Goal: Task Accomplishment & Management: Complete application form

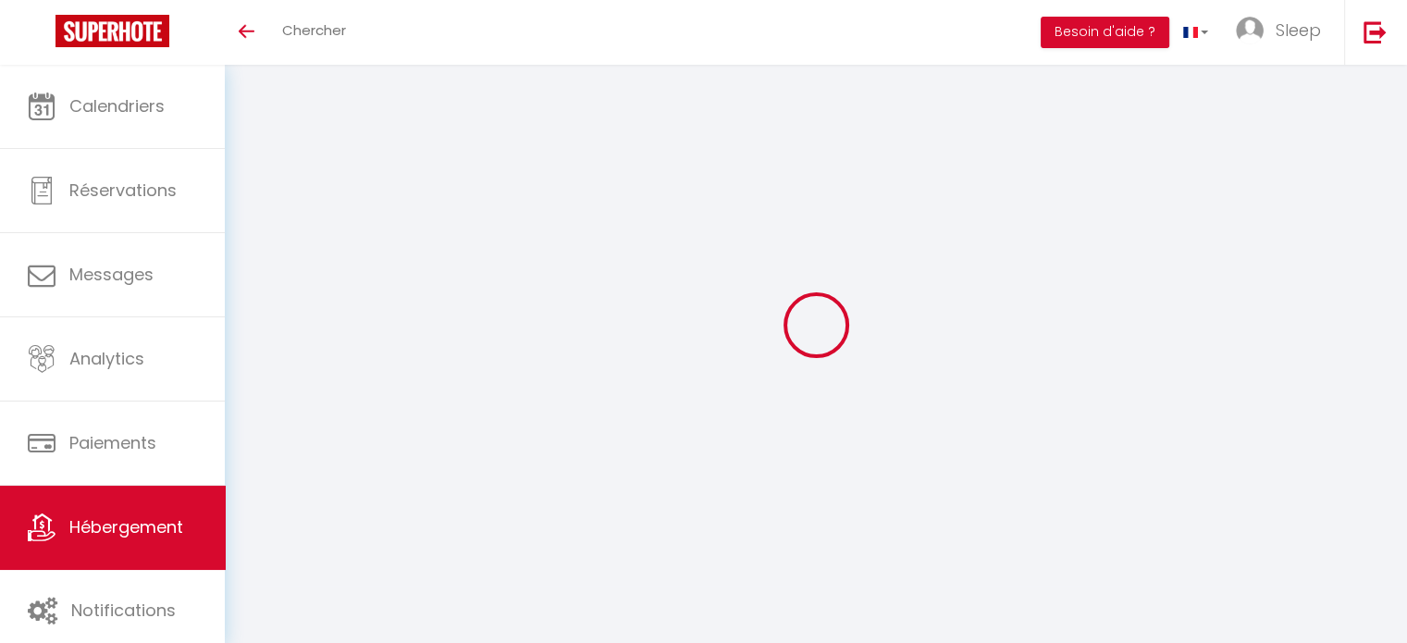
select select "-1"
select select
select select "EUR"
select select
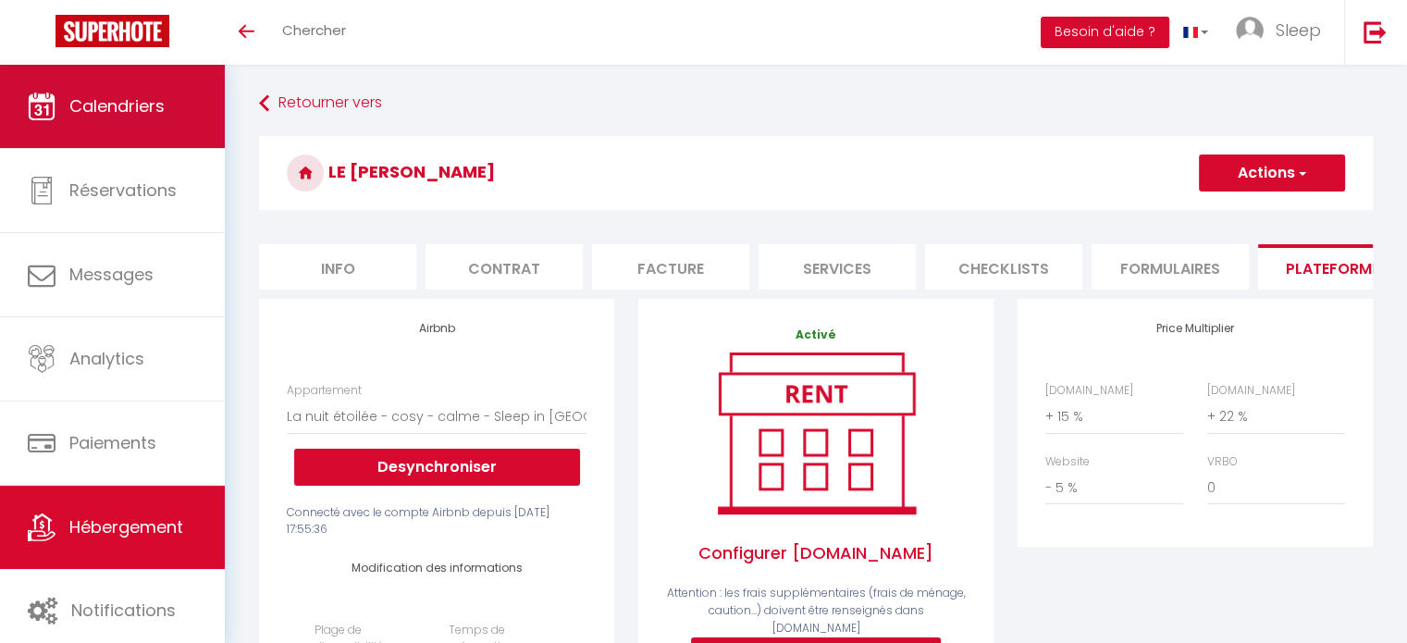
click at [100, 128] on link "Calendriers" at bounding box center [112, 106] width 225 height 83
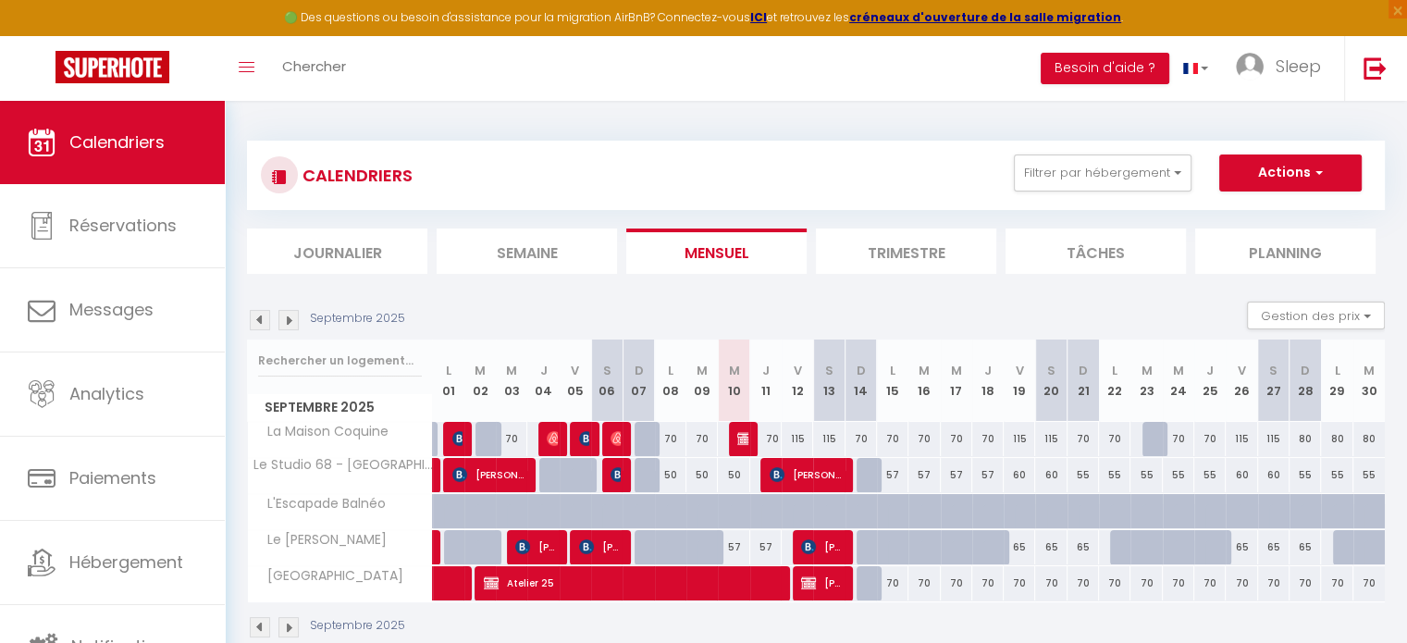
click at [609, 465] on div at bounding box center [617, 475] width 31 height 35
click at [611, 468] on img at bounding box center [618, 474] width 15 height 15
select select "OK"
select select "1"
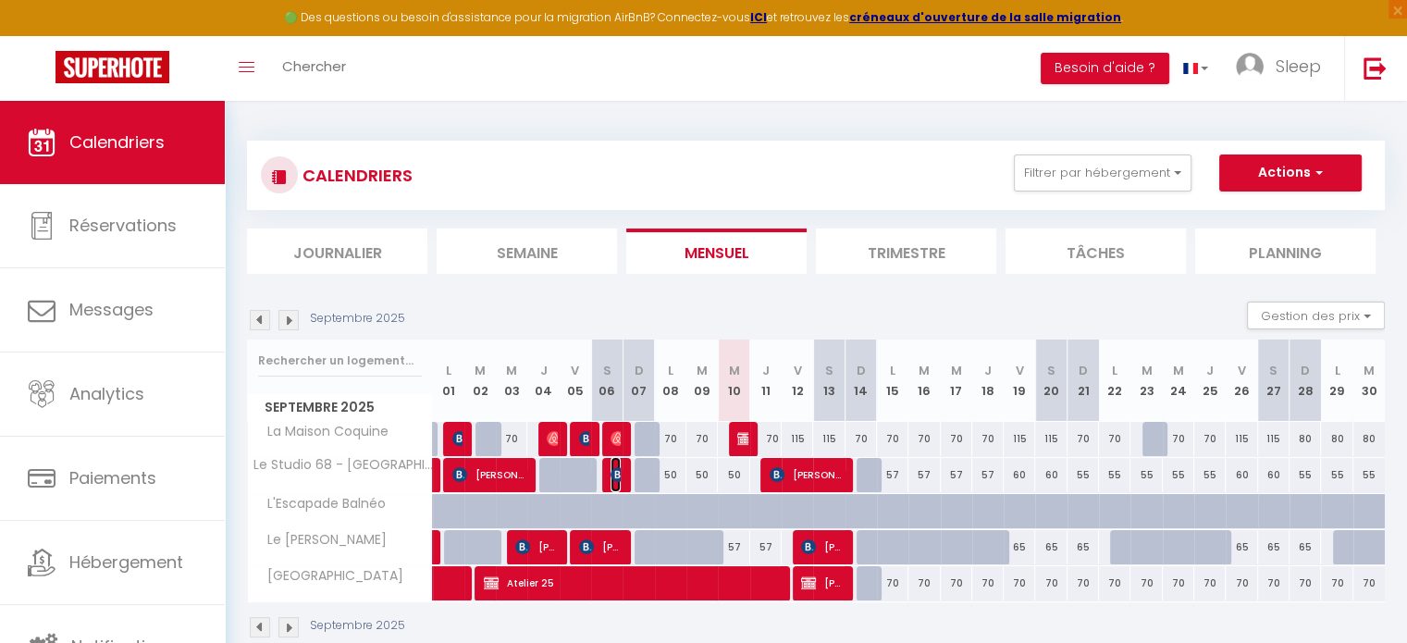
select select "0"
select select "1"
select select
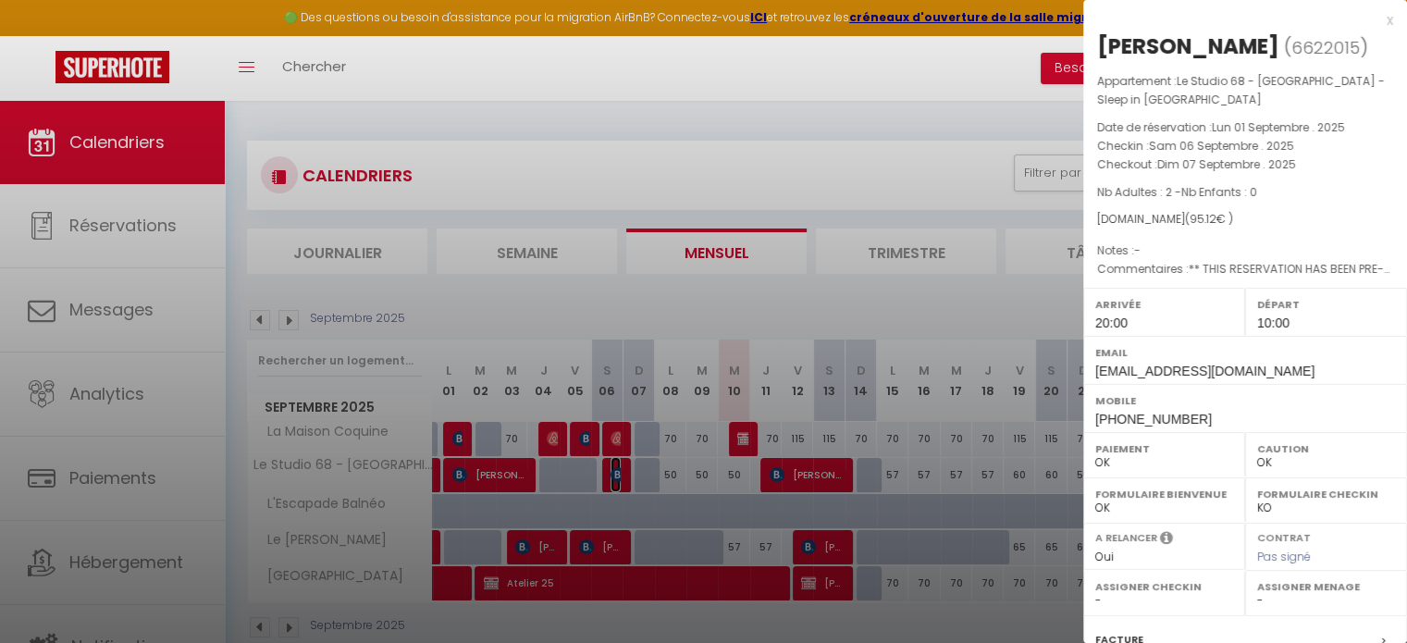
scroll to position [234, 0]
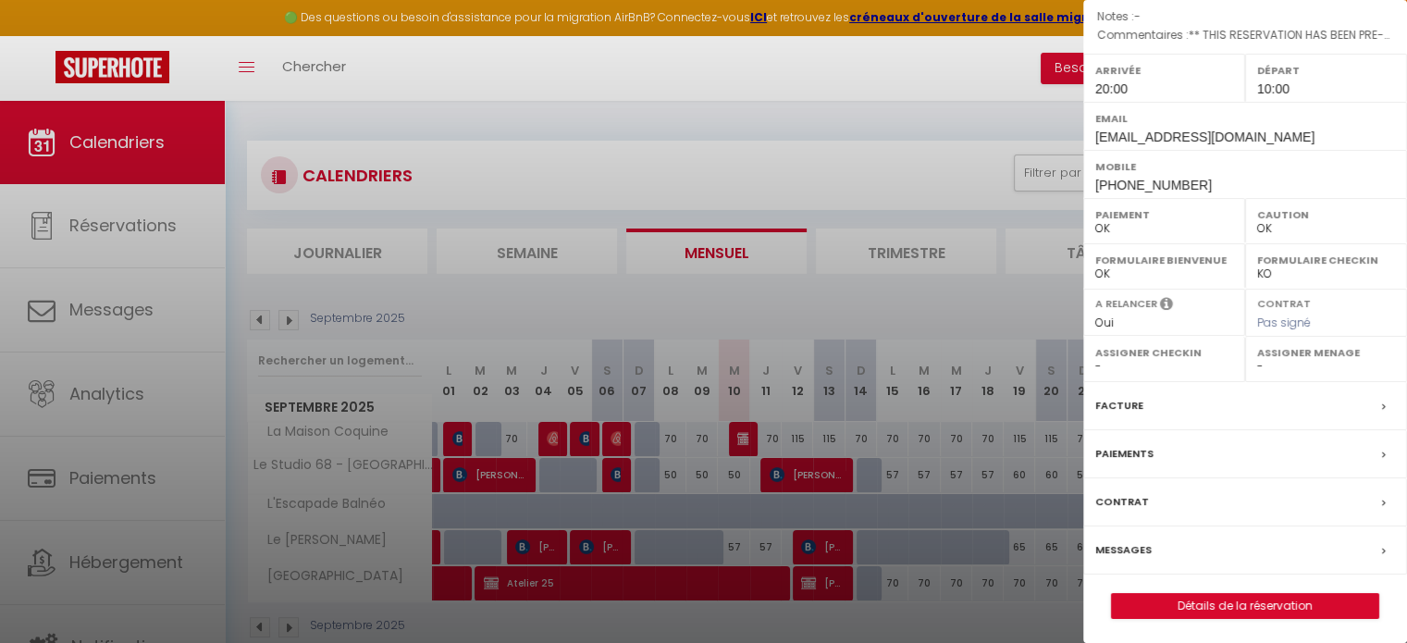
click at [1136, 542] on label "Messages" at bounding box center [1124, 549] width 56 height 19
select select
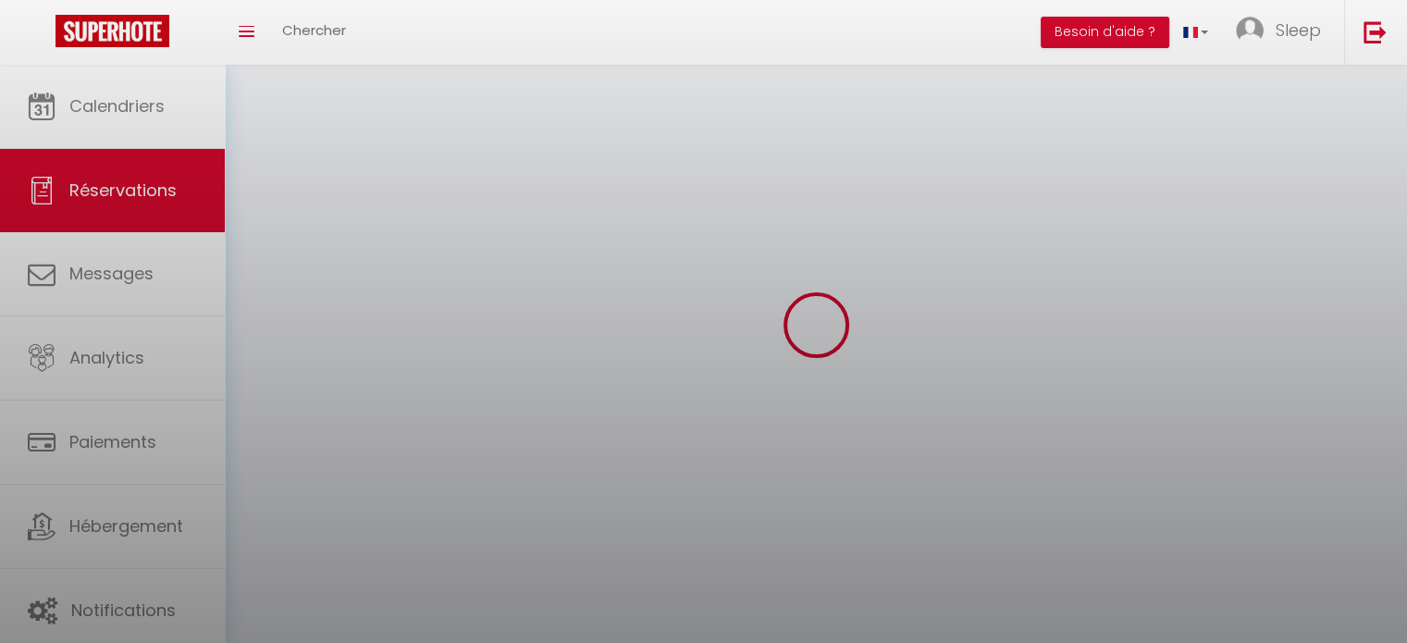
select select
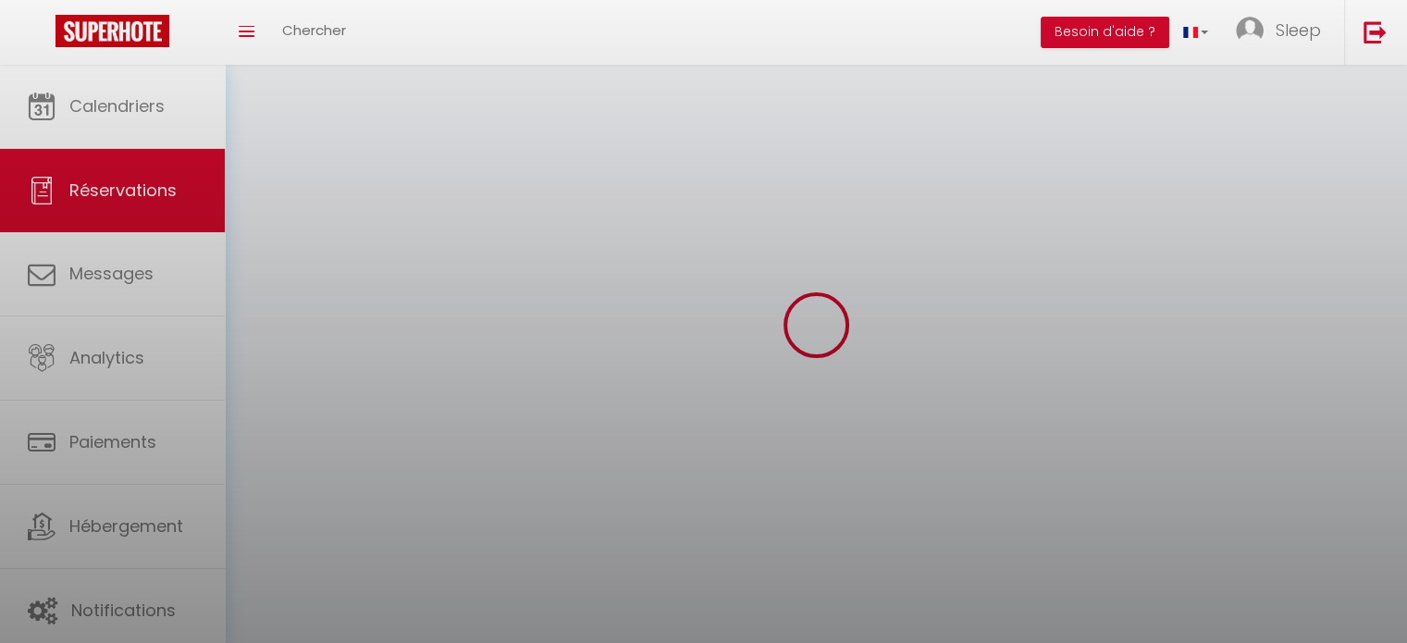
select select
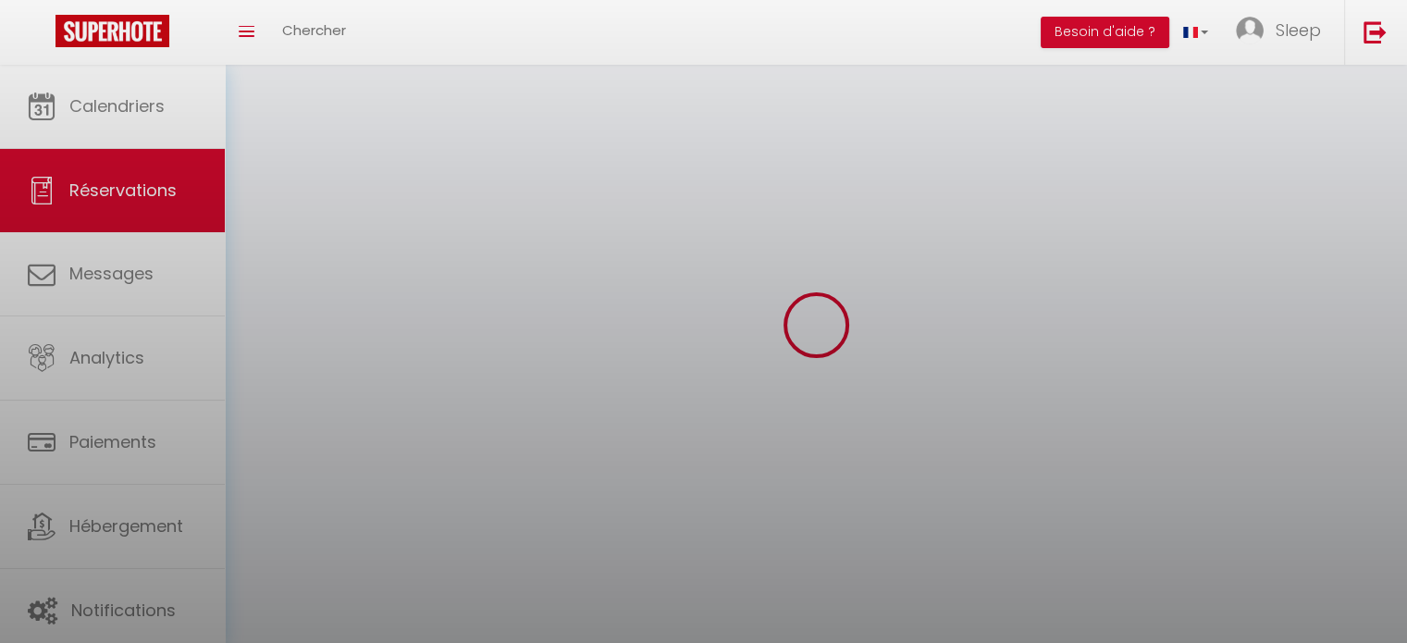
select select
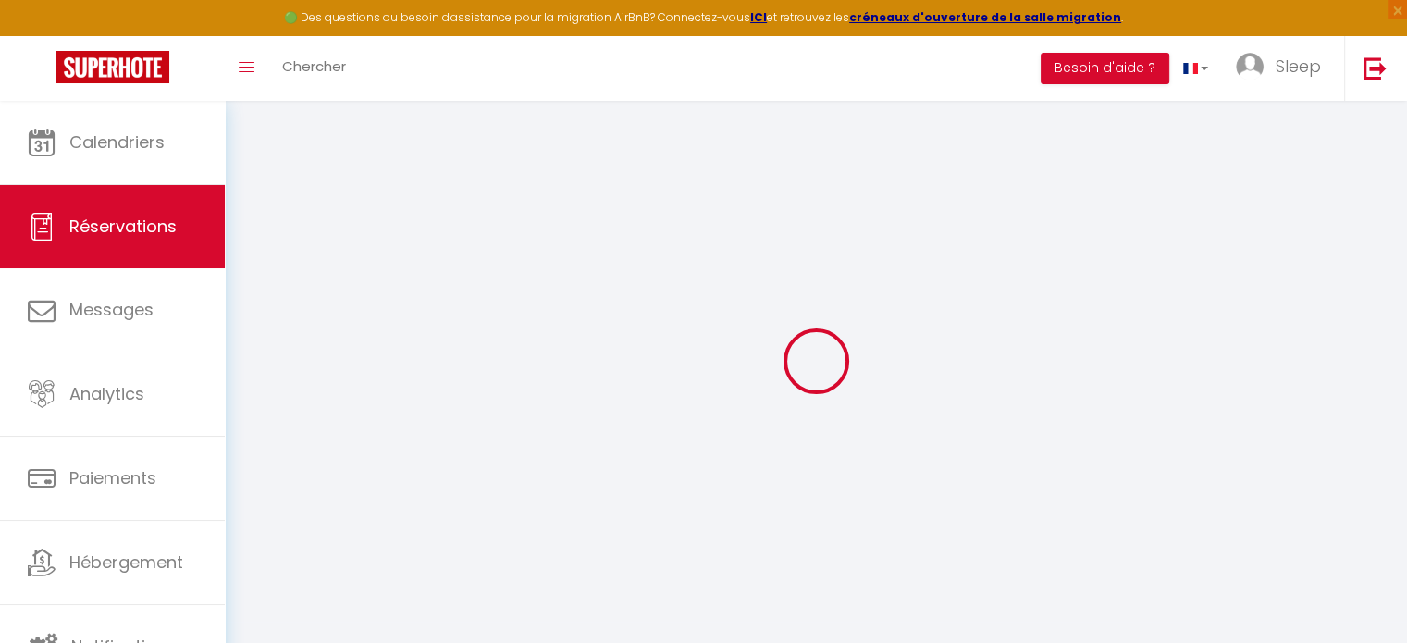
select select
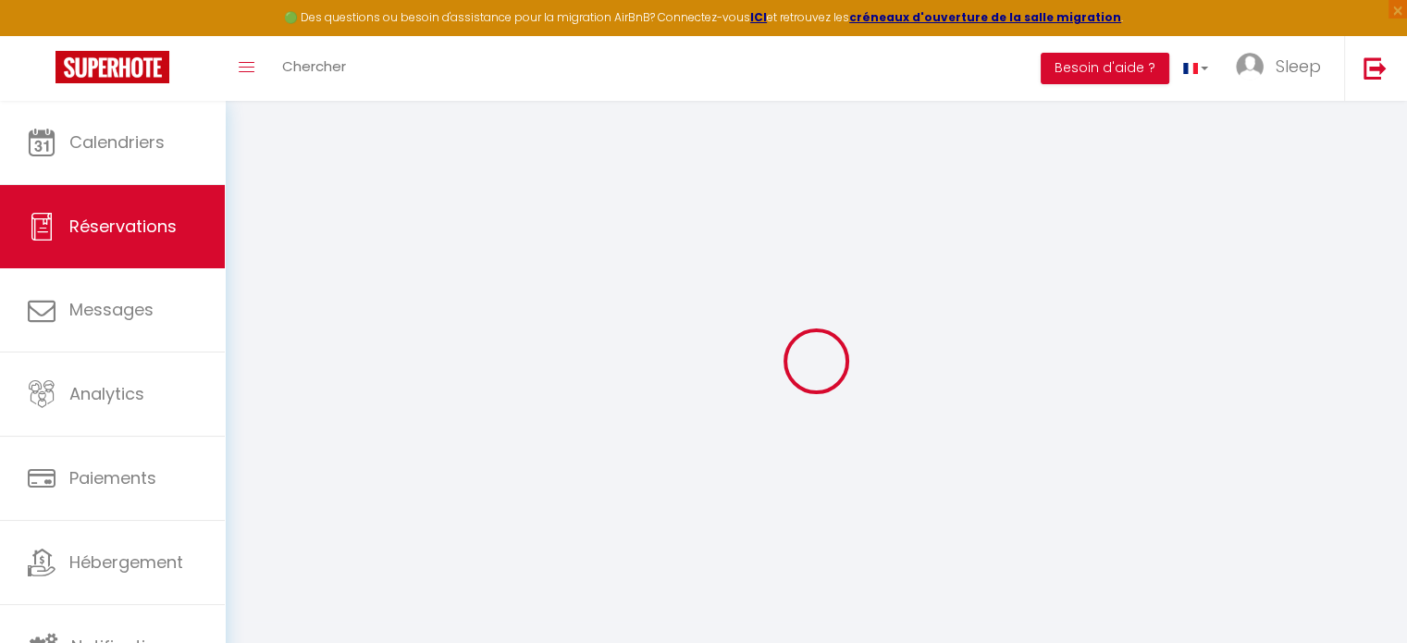
select select
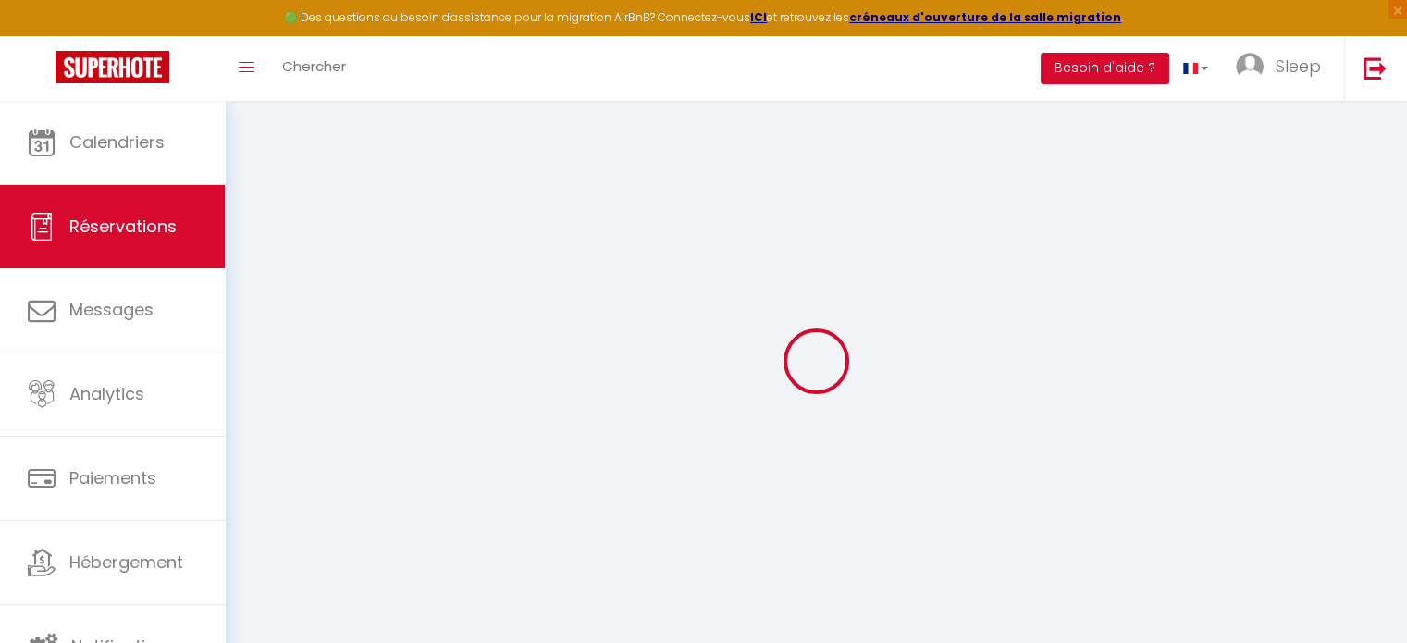
select select
type input "Bergere"
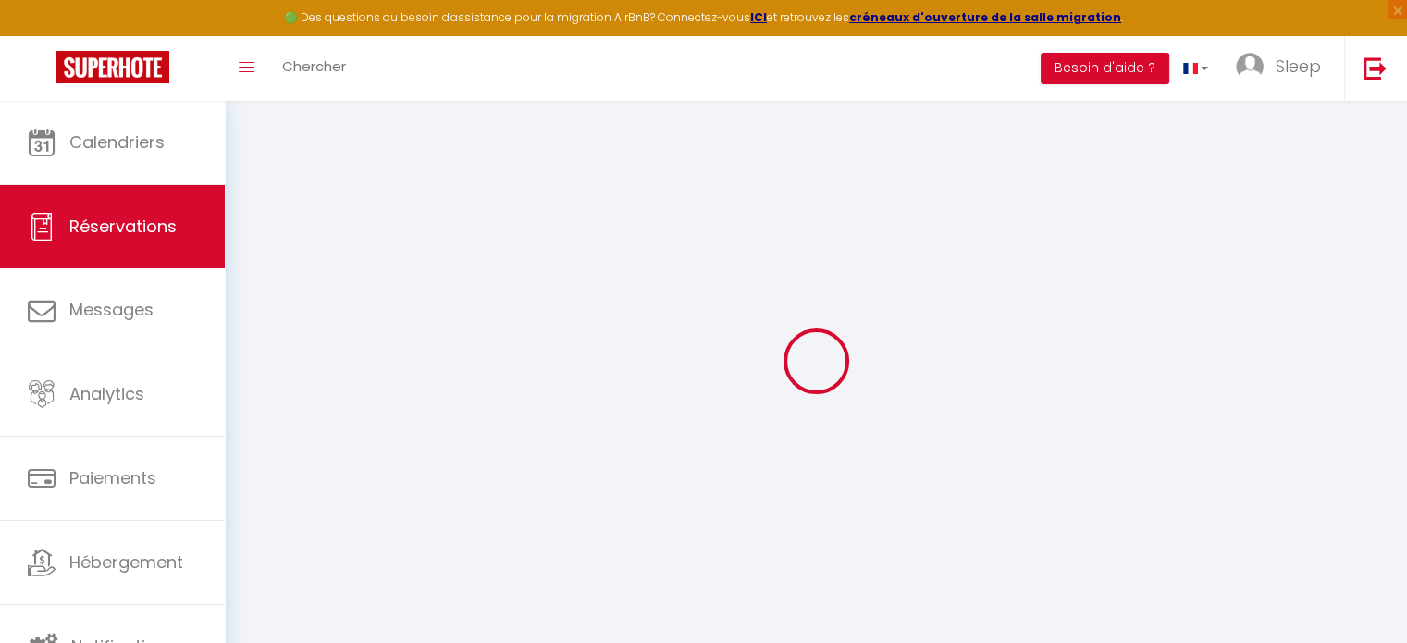
type input "[PERSON_NAME]"
type input "[EMAIL_ADDRESS][DOMAIN_NAME]"
type input "[PHONE_NUMBER]"
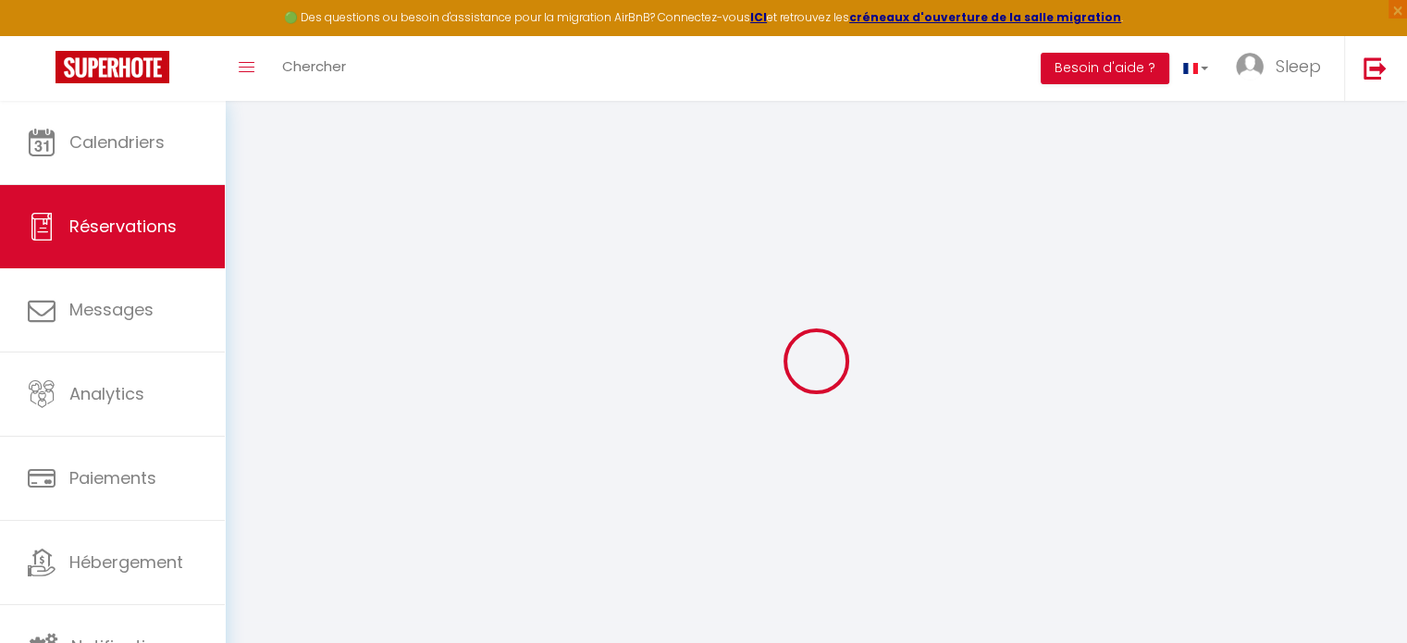
type input "."
select select "FR"
type input "13.88"
type input "1.33"
select select "25119"
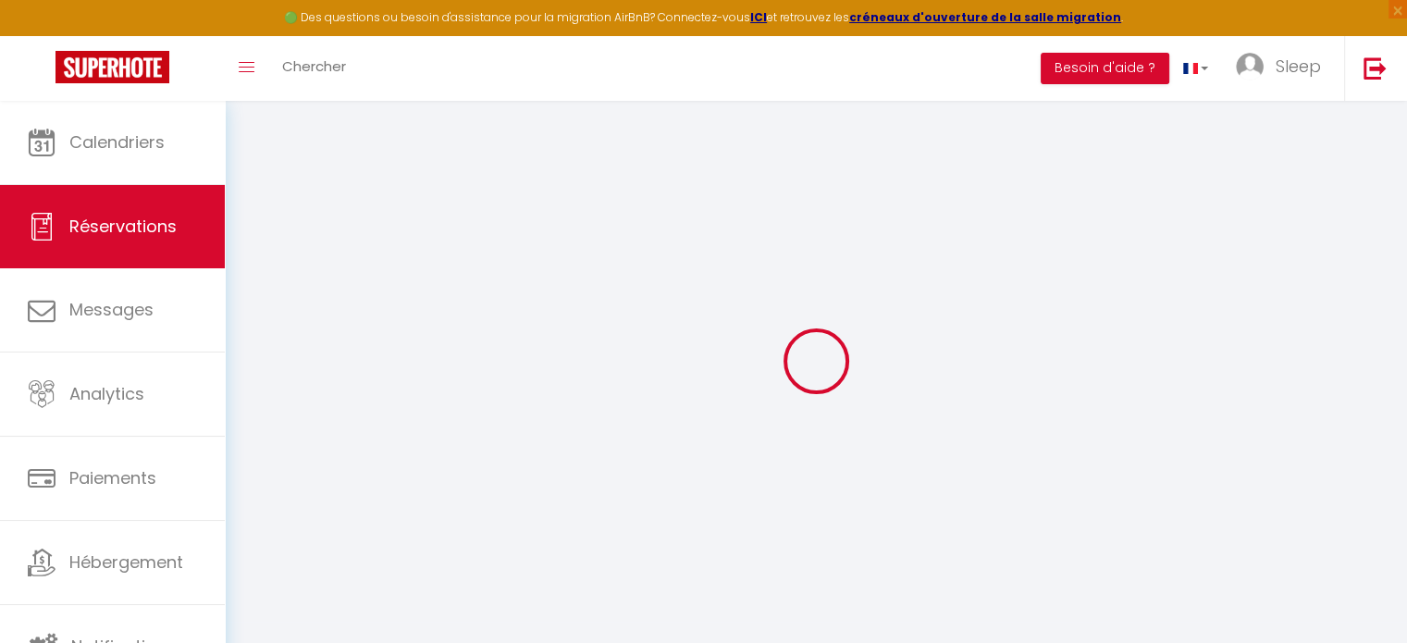
select select "1"
select select
type input "2"
select select "12"
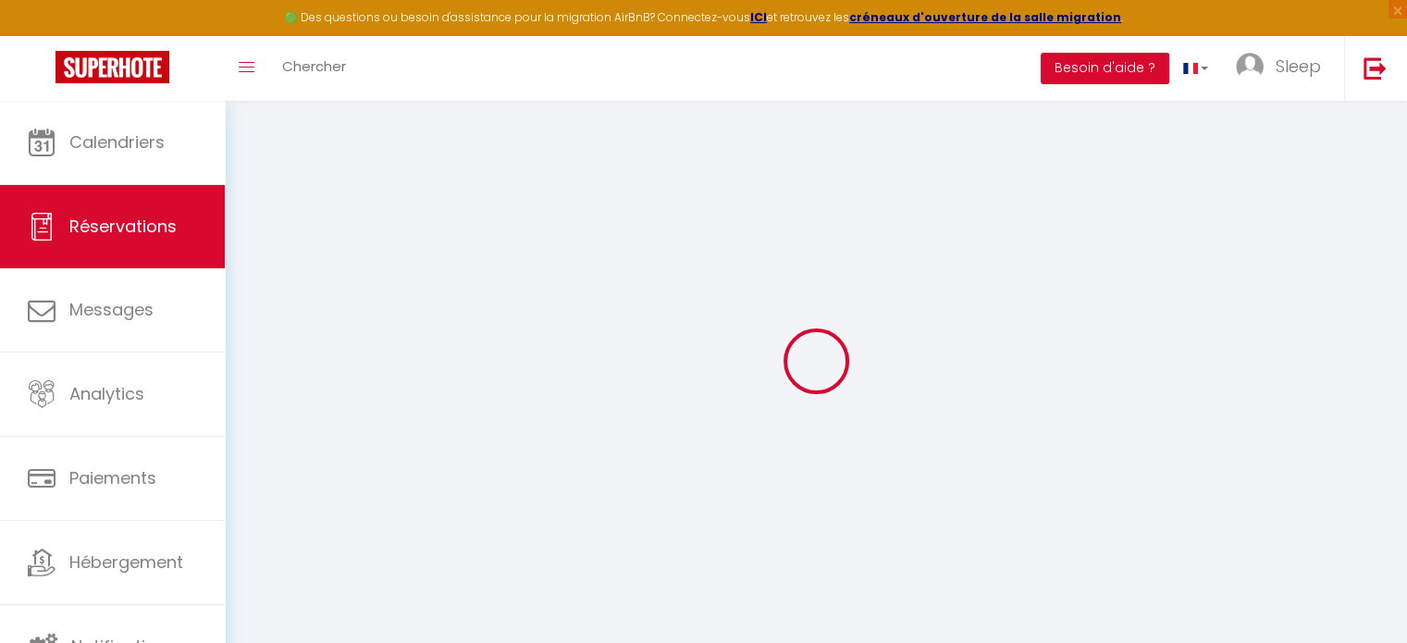
select select "15"
select select "2"
type input "0"
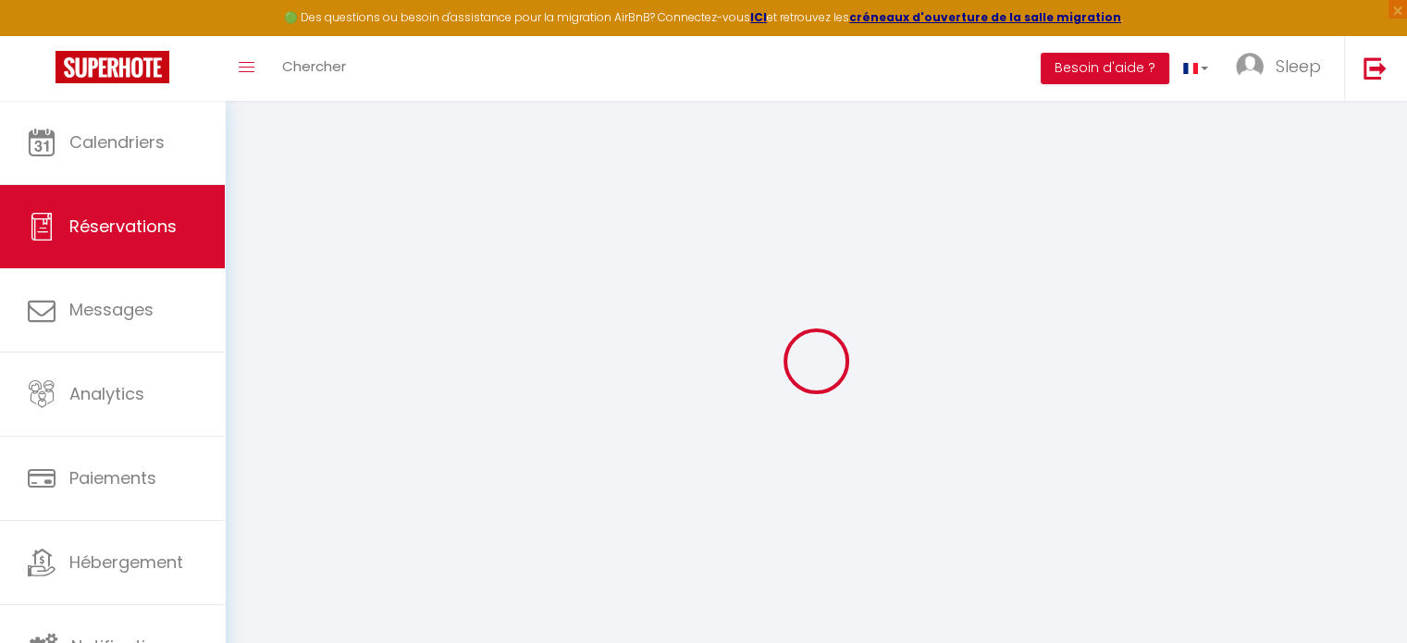
select select
checkbox input "false"
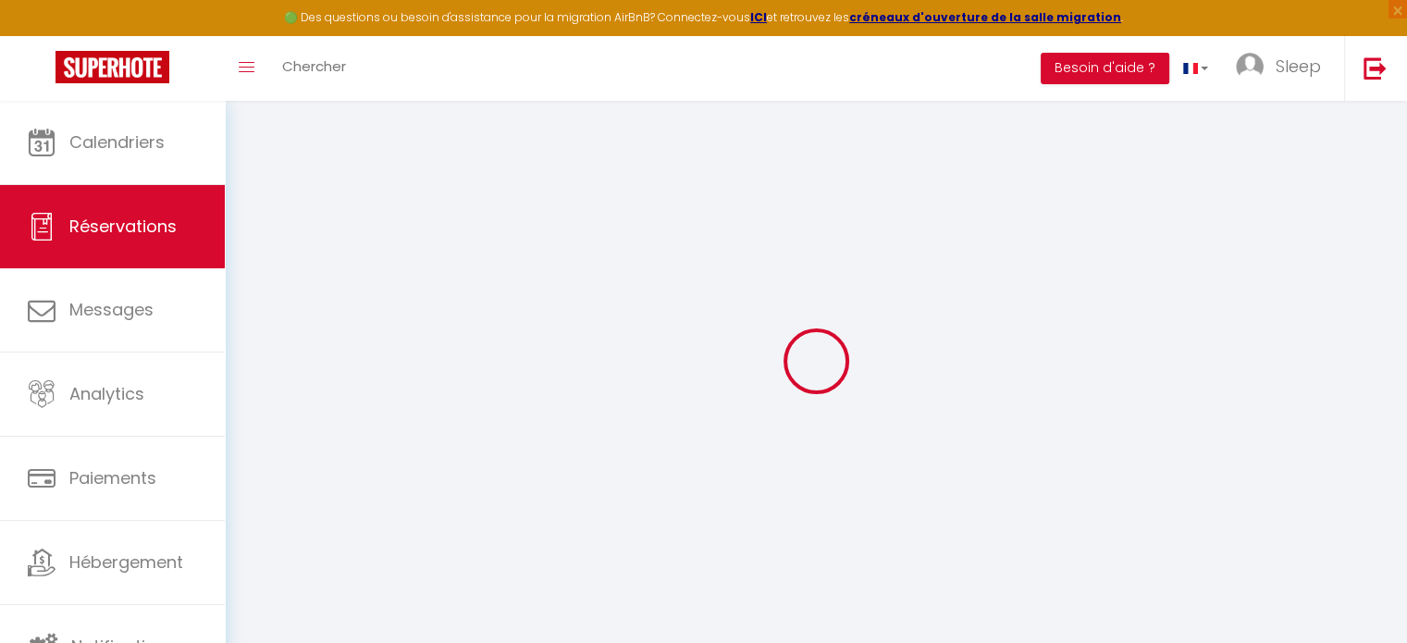
select select
checkbox input "false"
type \?1 "** THIS RESERVATION HAS BEEN PRE-PAID ** BOOKING NOTE : Payment charge is EUR 1…"
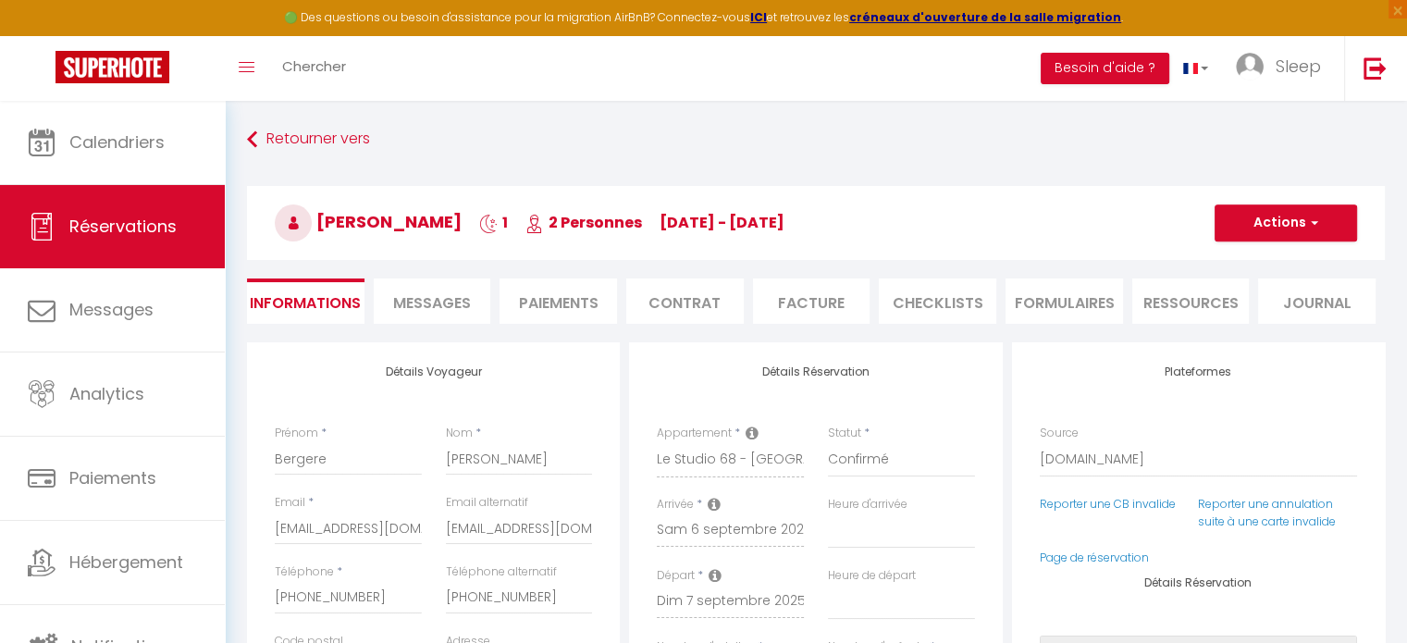
type input "35"
type input "2.61"
select select
select select "20:00"
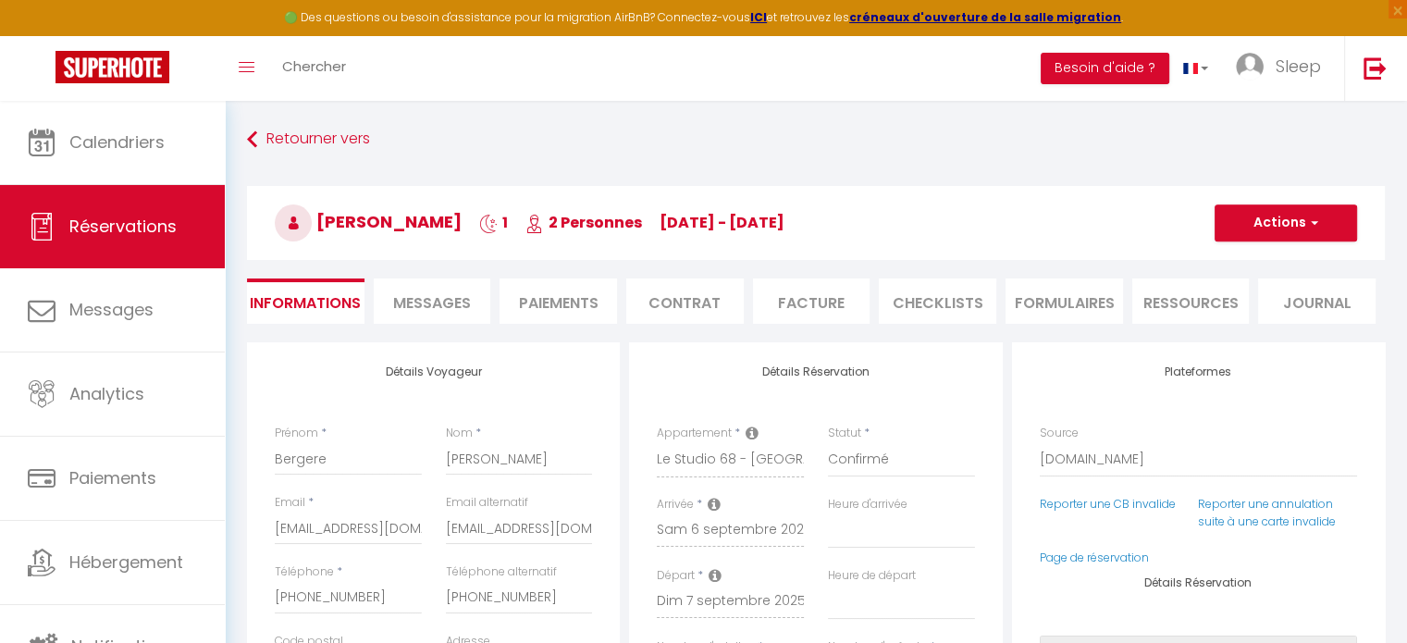
select select "10:00"
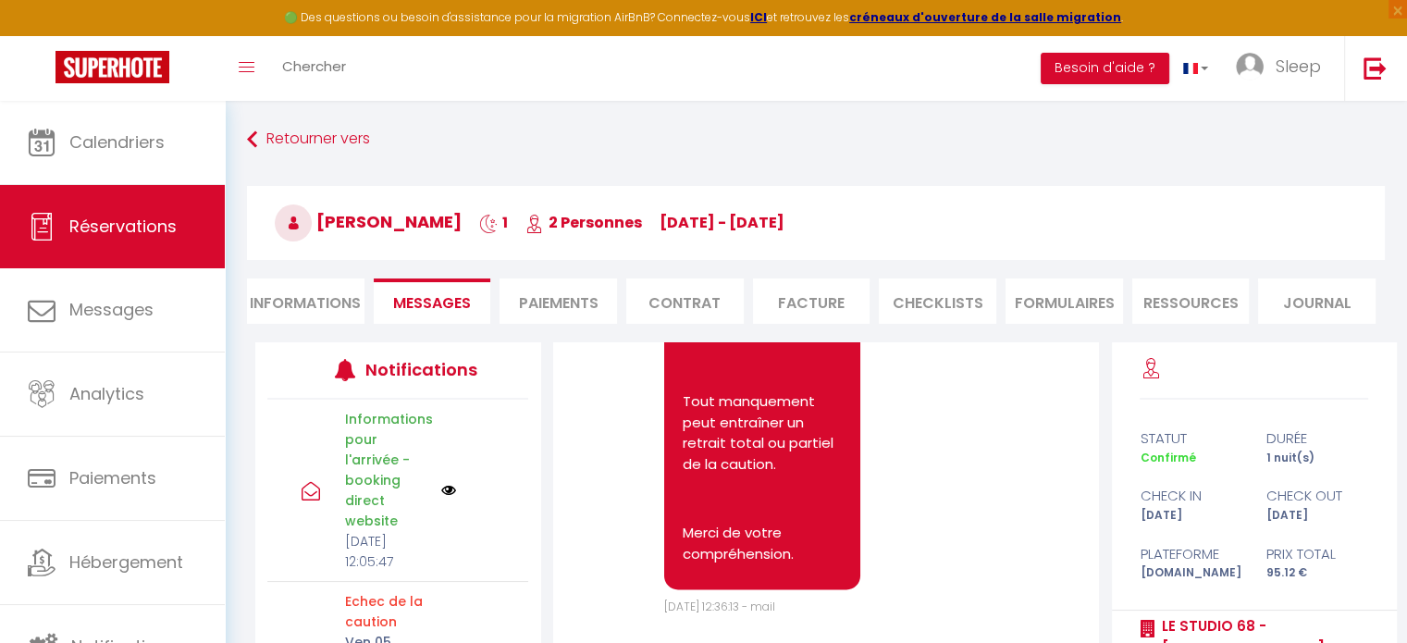
scroll to position [10542, 0]
click at [328, 299] on li "Informations" at bounding box center [306, 301] width 118 height 45
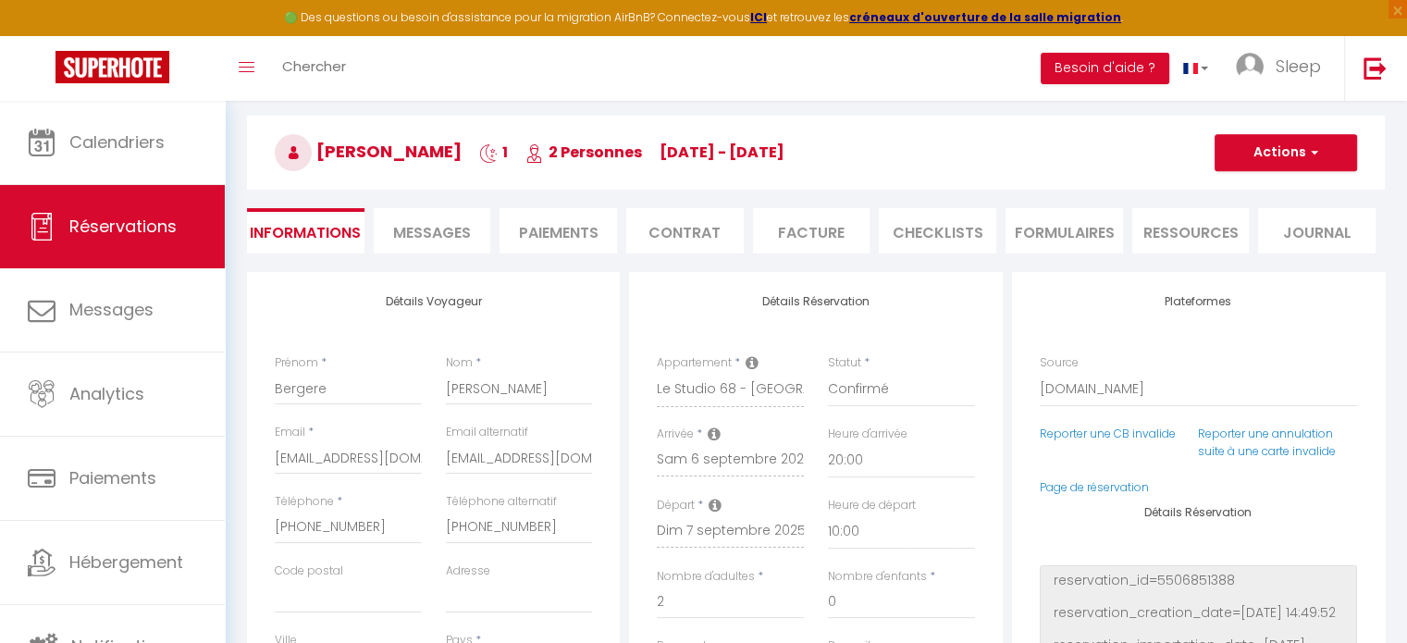
scroll to position [58, 0]
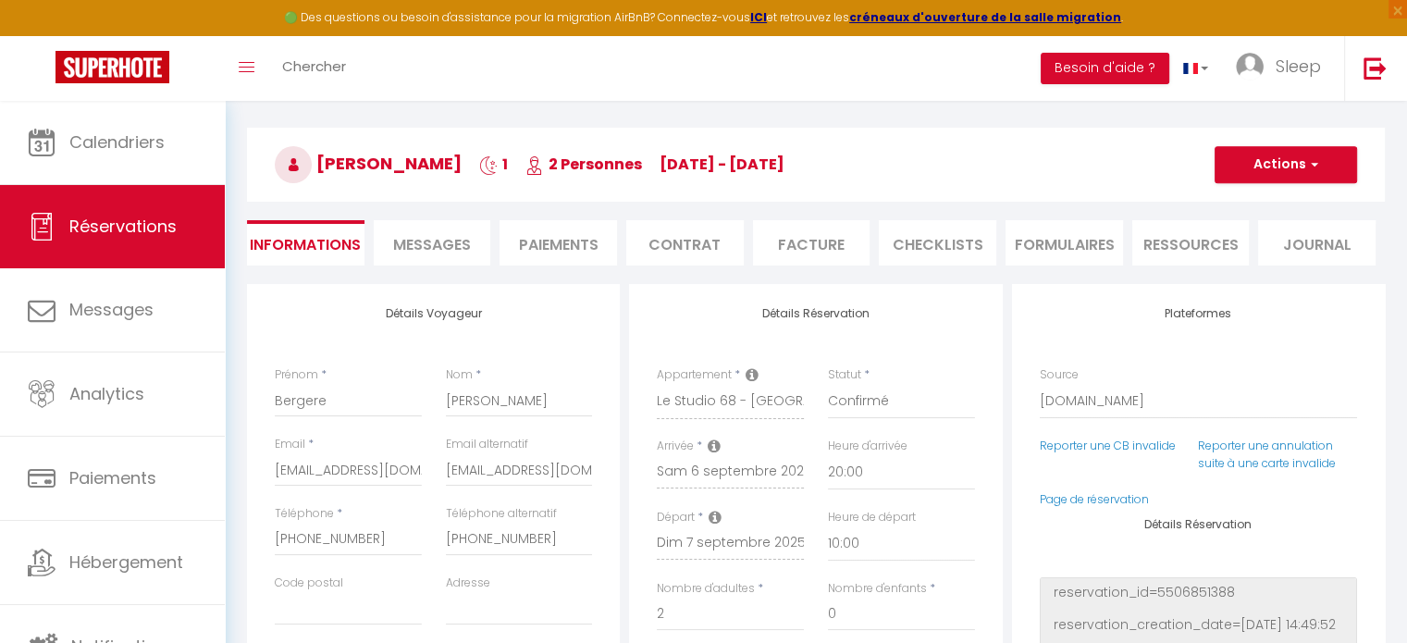
click at [423, 255] on li "Messages" at bounding box center [433, 242] width 118 height 45
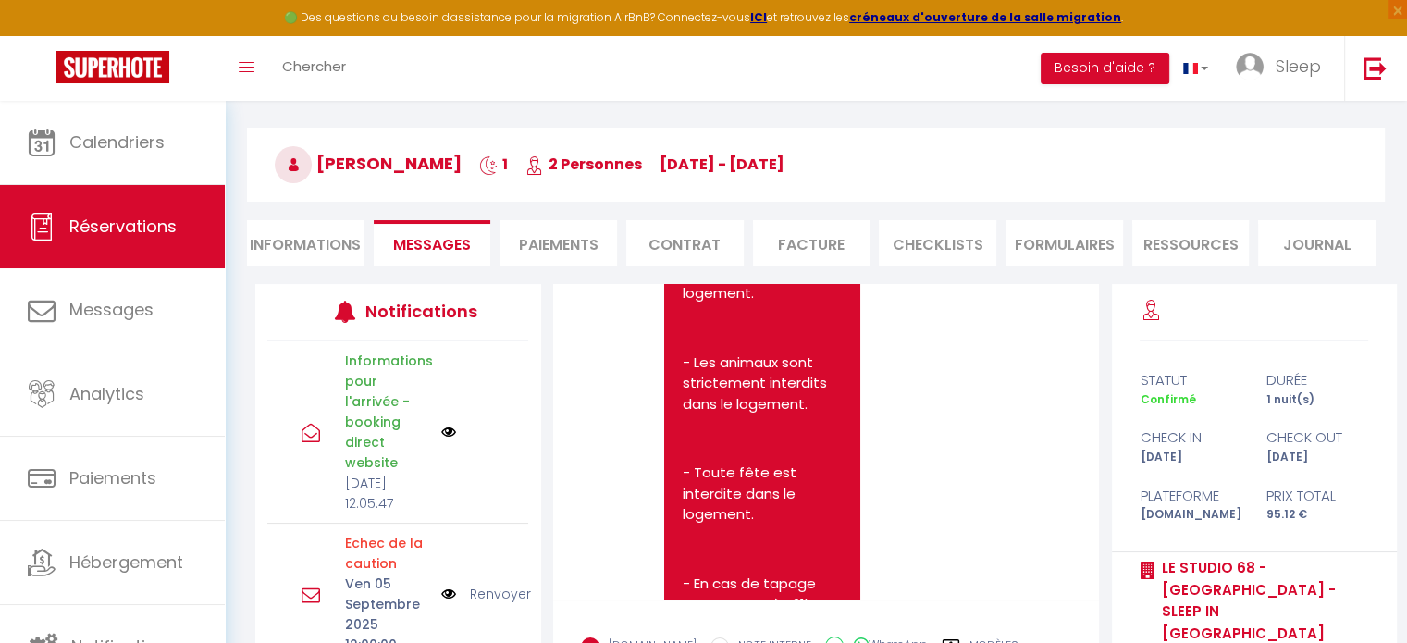
scroll to position [8805, 0]
